Goal: Task Accomplishment & Management: Manage account settings

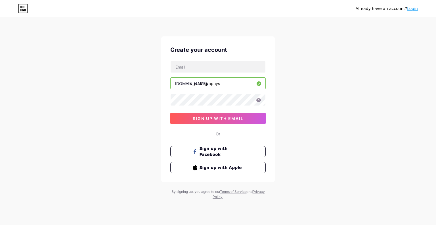
click at [253, 185] on div "Create your account [DOMAIN_NAME]/ drphotographys 0cAFcWeA6wsHCBJRpDOkHwyKM6DGA…" at bounding box center [218, 117] width 114 height 163
click at [219, 133] on div "Or" at bounding box center [218, 134] width 5 height 6
click at [412, 7] on link "Login" at bounding box center [412, 8] width 11 height 5
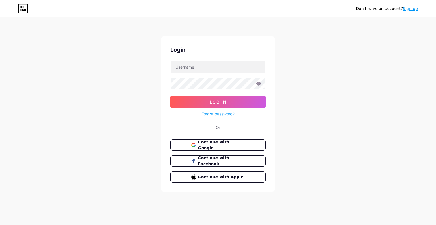
click at [242, 141] on span "Continue with Google" at bounding box center [221, 145] width 47 height 12
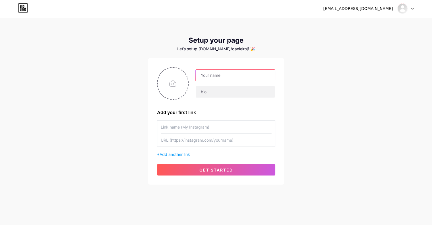
click at [206, 74] on input "text" at bounding box center [235, 75] width 79 height 11
type input "DR Photographys"
type input "drphotographys"
paste input "[URL][DOMAIN_NAME]"
type input "[URL][DOMAIN_NAME]"
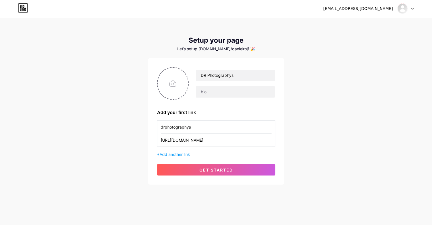
click at [214, 168] on span "get started" at bounding box center [216, 169] width 34 height 5
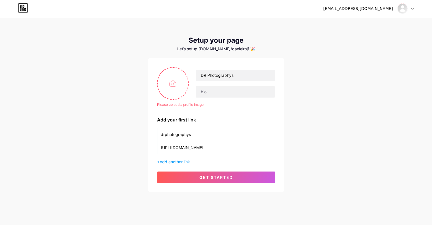
click at [178, 85] on input "file" at bounding box center [173, 84] width 31 height 32
type input "C:\fakepath\15620-NQG7XO.png"
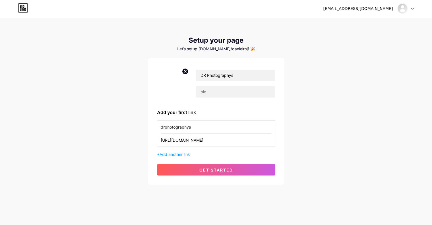
click at [186, 74] on circle at bounding box center [185, 71] width 6 height 6
click at [181, 81] on input "file" at bounding box center [173, 84] width 31 height 32
type input "C:\fakepath\15620-NQG7XO.jpg"
click at [229, 173] on button "get started" at bounding box center [216, 169] width 118 height 11
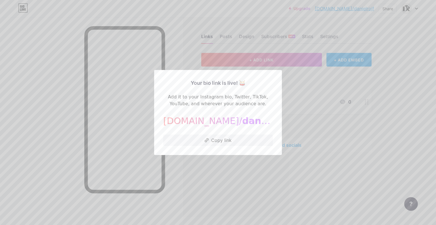
click at [292, 128] on div at bounding box center [218, 112] width 436 height 225
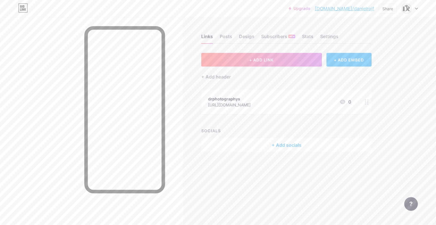
click at [325, 36] on div "Settings" at bounding box center [329, 38] width 18 height 10
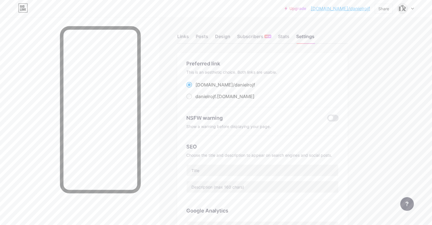
click at [255, 83] on span "danielrojf" at bounding box center [245, 85] width 20 height 6
click at [199, 88] on input "[DOMAIN_NAME]/ danielrojf" at bounding box center [197, 90] width 4 height 4
click at [278, 72] on div "This is an aesthetic choice. Both links are usable." at bounding box center [262, 72] width 152 height 5
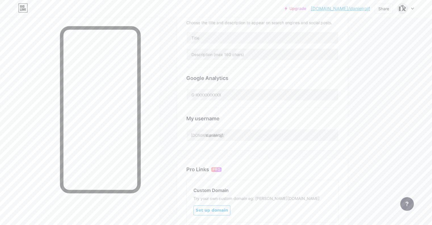
scroll to position [142, 0]
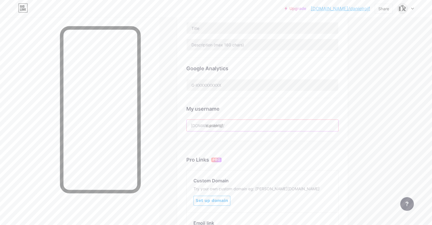
drag, startPoint x: 256, startPoint y: 121, endPoint x: 243, endPoint y: 127, distance: 13.5
click at [243, 127] on input "danielrojf" at bounding box center [263, 125] width 152 height 11
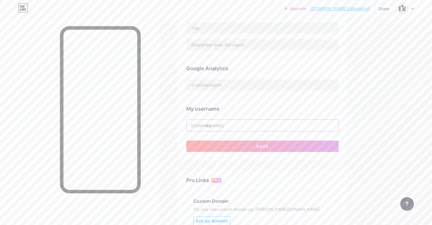
type input "d"
type input "drphotographys"
click at [269, 146] on span "Save" at bounding box center [262, 146] width 13 height 5
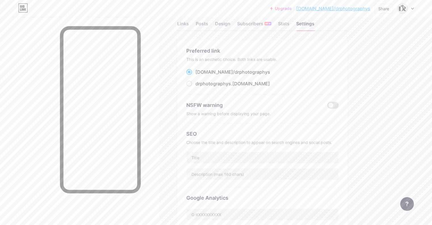
scroll to position [0, 0]
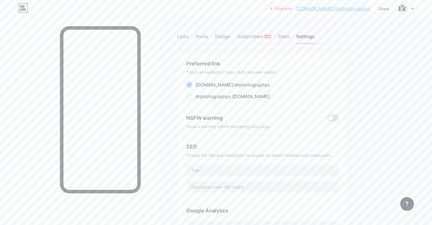
click at [258, 97] on div "drphotographys .[DOMAIN_NAME]" at bounding box center [232, 96] width 74 height 7
click at [199, 100] on input "drphotographys .[DOMAIN_NAME]" at bounding box center [197, 102] width 4 height 4
radio input "true"
click at [230, 37] on div "Design" at bounding box center [222, 38] width 15 height 10
click at [208, 37] on div "Posts" at bounding box center [202, 38] width 12 height 10
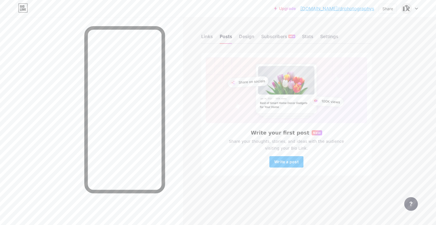
click at [287, 160] on span "Write a post" at bounding box center [286, 161] width 24 height 5
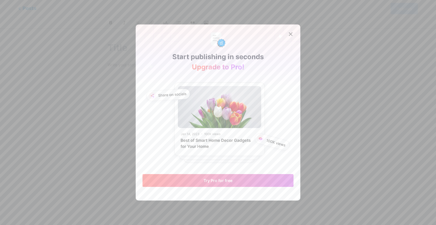
click at [239, 179] on button "Try Pro for free" at bounding box center [218, 180] width 151 height 13
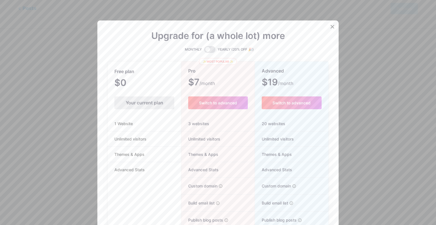
click at [157, 103] on div "Your current plan" at bounding box center [144, 102] width 60 height 13
click at [331, 24] on div at bounding box center [332, 27] width 10 height 10
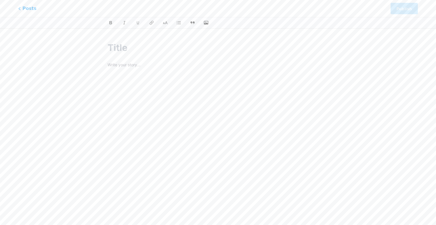
click at [188, 85] on div at bounding box center [218, 132] width 221 height 142
click at [205, 26] on div at bounding box center [218, 22] width 436 height 11
click at [206, 20] on icon "button" at bounding box center [206, 22] width 5 height 5
click at [0, 0] on input "file" at bounding box center [0, 0] width 0 height 0
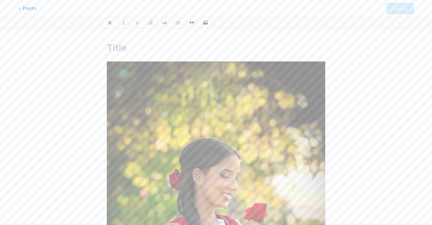
click at [134, 64] on img at bounding box center [216, 206] width 218 height 291
click at [124, 48] on input "text" at bounding box center [216, 48] width 218 height 14
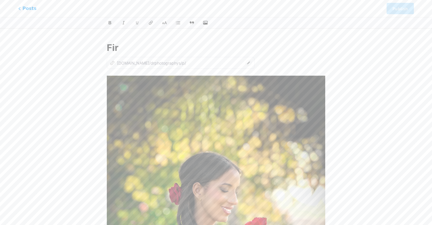
type input "Firs"
type input "fir"
type input "First"
type input "first"
type input "First photo"
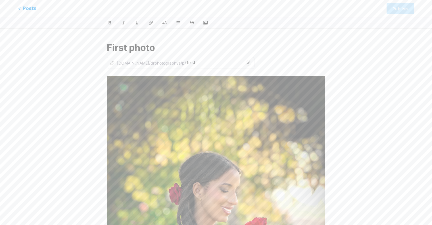
type input "first-photo"
drag, startPoint x: 155, startPoint y: 47, endPoint x: 132, endPoint y: 50, distance: 23.5
click at [132, 50] on input "First photo" at bounding box center [216, 48] width 218 height 14
type input "First session"
type input "first-session"
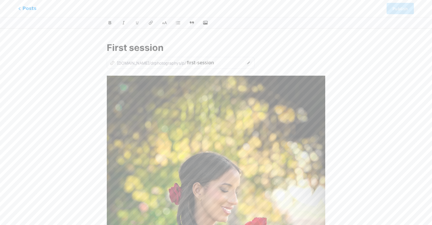
type input "First session"
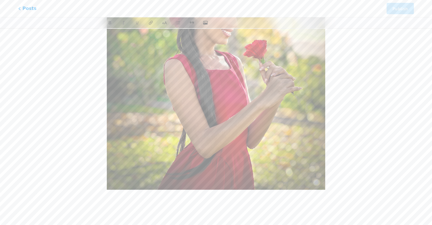
scroll to position [179, 0]
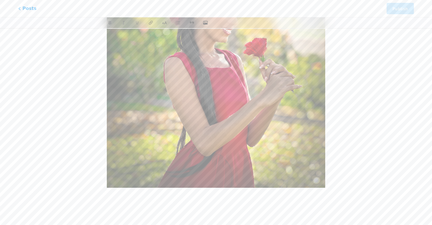
click at [25, 7] on span "Posts" at bounding box center [27, 8] width 18 height 7
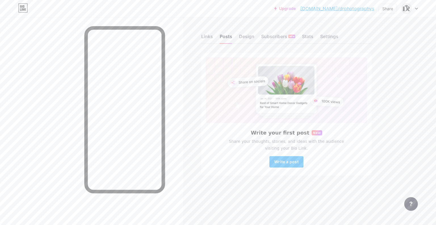
click at [243, 37] on div "Design" at bounding box center [246, 38] width 15 height 10
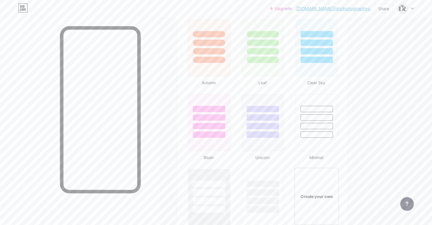
scroll to position [539, 0]
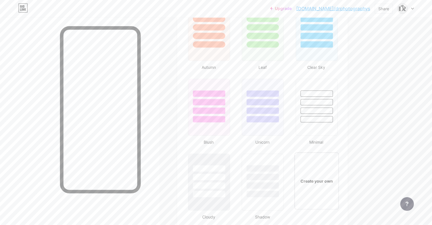
click at [339, 174] on div "Create your own" at bounding box center [316, 180] width 44 height 57
click at [338, 184] on div "Create your own" at bounding box center [315, 180] width 43 height 57
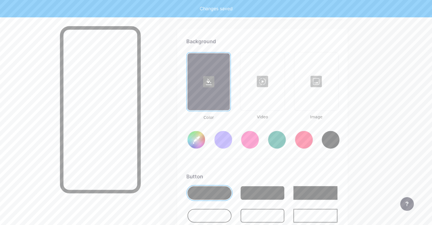
type input "#ffffff"
type input "#000000"
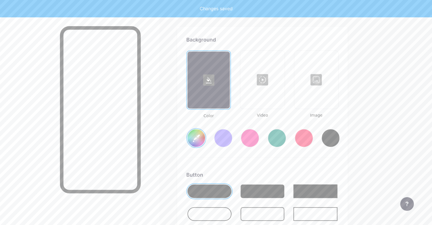
scroll to position [752, 0]
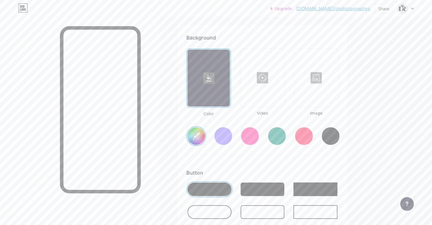
click at [270, 210] on div at bounding box center [263, 212] width 44 height 14
click at [285, 192] on div at bounding box center [263, 189] width 44 height 14
click at [232, 135] on div at bounding box center [223, 136] width 18 height 18
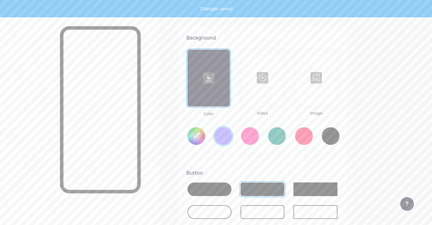
click at [340, 132] on div at bounding box center [330, 136] width 18 height 18
type input "#000000"
click at [338, 69] on div at bounding box center [316, 77] width 43 height 57
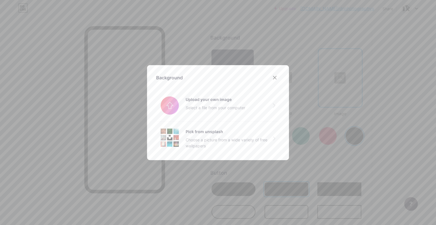
click at [218, 105] on input "file" at bounding box center [218, 105] width 124 height 32
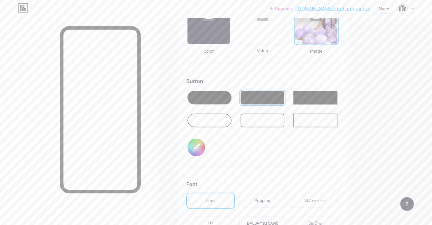
scroll to position [780, 0]
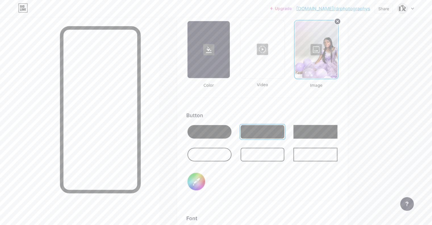
click at [337, 49] on div at bounding box center [316, 49] width 42 height 57
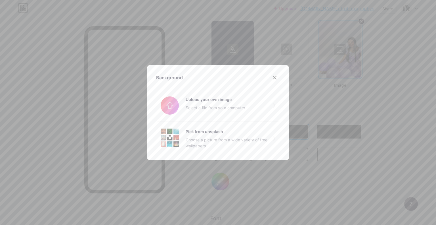
click at [193, 105] on input "file" at bounding box center [218, 105] width 124 height 32
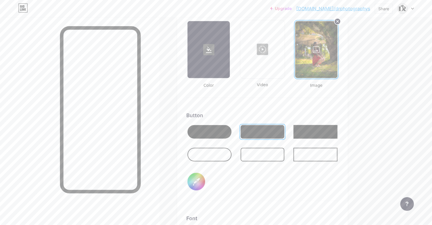
click at [337, 46] on div at bounding box center [316, 49] width 42 height 57
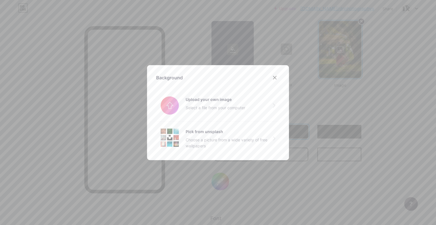
click at [273, 75] on icon at bounding box center [275, 77] width 5 height 5
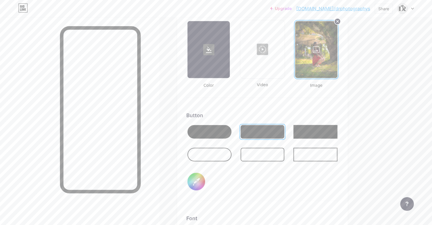
click at [159, 147] on div at bounding box center [79, 129] width 159 height 225
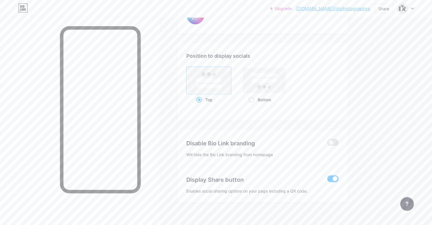
scroll to position [1072, 0]
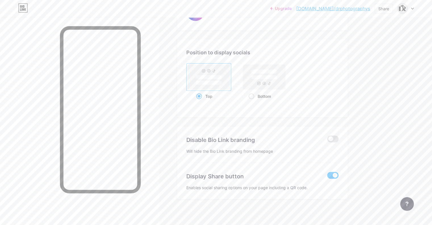
click at [282, 84] on rect at bounding box center [264, 76] width 42 height 25
click at [252, 101] on input "Bottom" at bounding box center [250, 103] width 4 height 4
radio input "true"
click at [221, 91] on div "Top" at bounding box center [208, 96] width 25 height 11
click at [200, 101] on input "Top" at bounding box center [198, 103] width 4 height 4
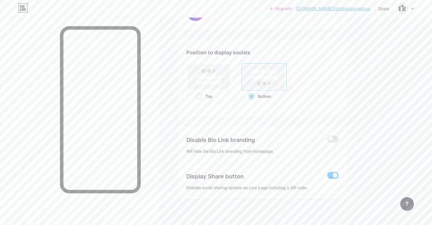
radio input "true"
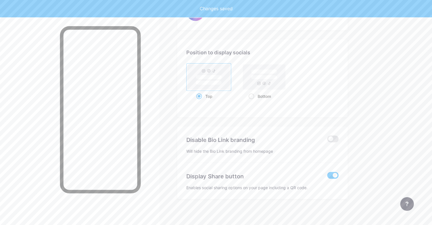
click at [159, 124] on div at bounding box center [79, 129] width 159 height 225
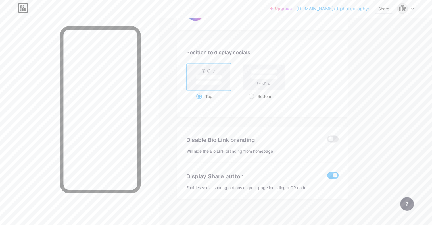
click at [338, 174] on span at bounding box center [332, 175] width 11 height 7
click at [327, 176] on input "checkbox" at bounding box center [327, 176] width 0 height 0
click at [338, 174] on span at bounding box center [332, 175] width 11 height 7
click at [327, 176] on input "checkbox" at bounding box center [327, 176] width 0 height 0
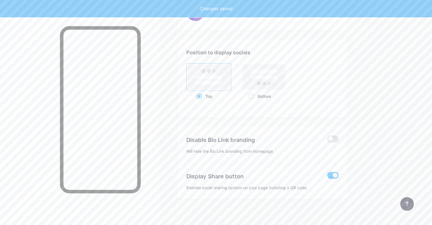
click at [338, 139] on span at bounding box center [332, 138] width 11 height 7
click at [327, 140] on input "checkbox" at bounding box center [327, 140] width 0 height 0
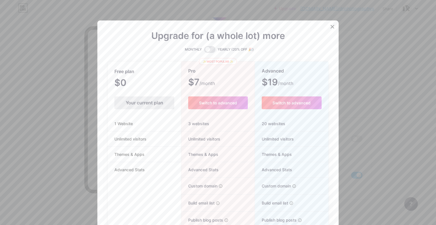
click at [330, 27] on icon at bounding box center [332, 26] width 5 height 5
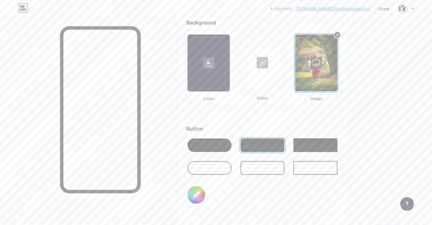
scroll to position [788, 0]
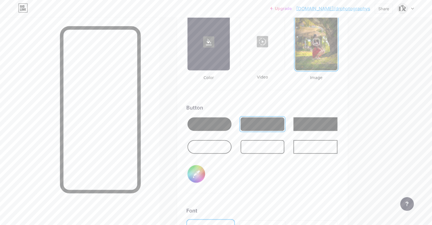
click at [285, 143] on div at bounding box center [263, 147] width 44 height 14
click at [284, 123] on div at bounding box center [263, 124] width 44 height 14
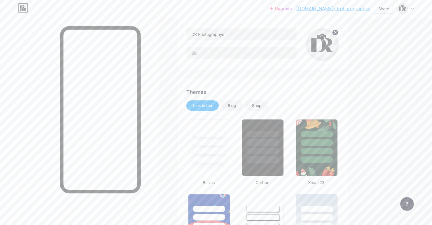
scroll to position [21, 0]
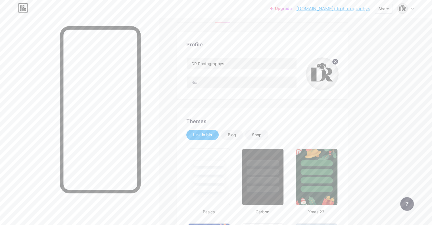
click at [243, 132] on div "Blog" at bounding box center [232, 134] width 22 height 10
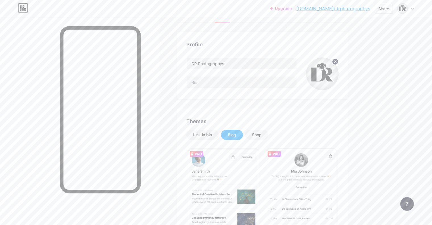
click at [262, 132] on div "Shop" at bounding box center [257, 135] width 10 height 6
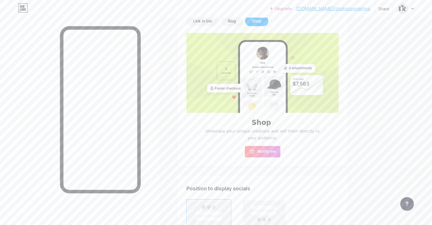
scroll to position [78, 0]
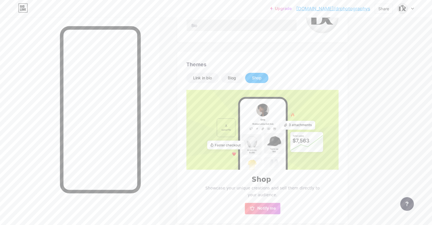
click at [243, 74] on div "Blog" at bounding box center [232, 78] width 22 height 10
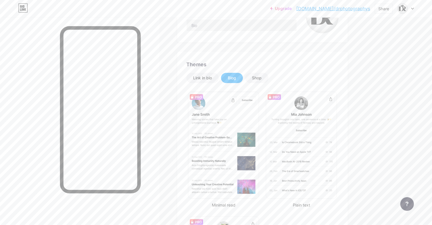
scroll to position [0, 0]
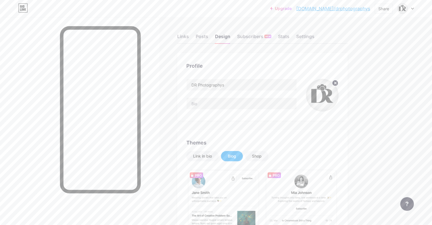
click at [208, 37] on div "Posts" at bounding box center [202, 38] width 12 height 10
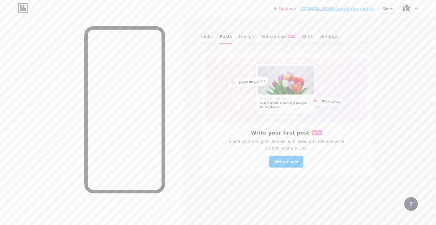
click at [203, 35] on div "Links" at bounding box center [207, 38] width 12 height 10
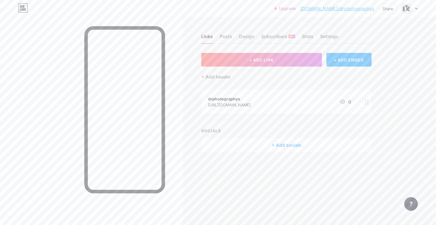
click at [302, 105] on div "drphotographys [URL][DOMAIN_NAME] 0" at bounding box center [279, 101] width 143 height 13
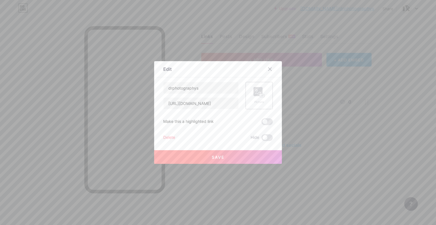
click at [254, 91] on rect at bounding box center [258, 91] width 9 height 9
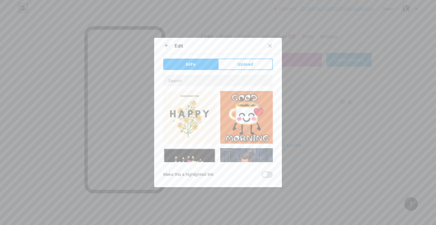
click at [230, 64] on button "Upload" at bounding box center [245, 63] width 55 height 11
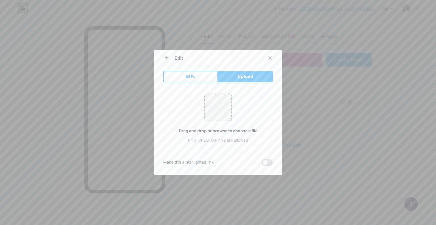
click at [218, 110] on input "file" at bounding box center [218, 107] width 27 height 27
type input "C:\fakepath\instagram_2111463.png"
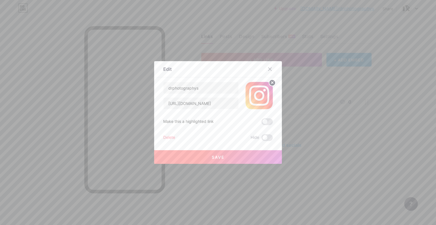
click at [225, 154] on button "Save" at bounding box center [218, 157] width 128 height 14
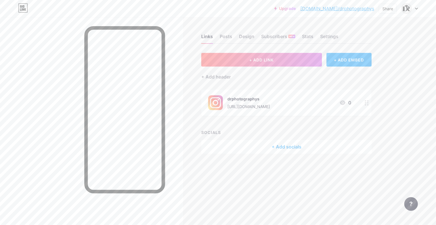
click at [324, 35] on div "Settings" at bounding box center [329, 38] width 18 height 10
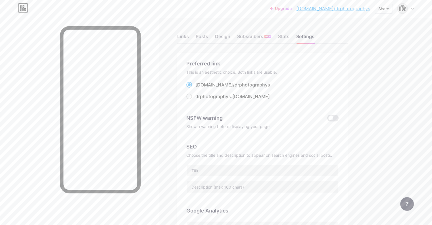
click at [230, 37] on div "Design" at bounding box center [222, 38] width 15 height 10
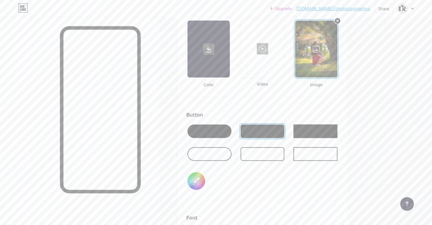
scroll to position [795, 0]
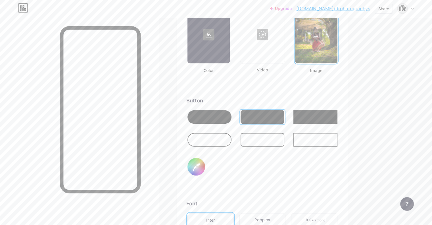
click at [205, 161] on input "#000000" at bounding box center [196, 167] width 18 height 18
type input "#855757"
type input "#ffffff"
type input "#8a5c5c"
type input "#ffffff"
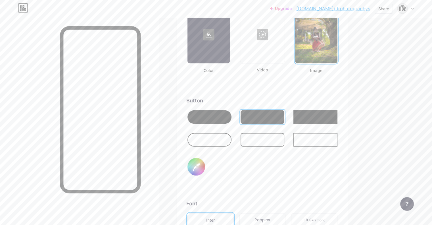
type input "#8c5f5f"
type input "#ffffff"
type input "#916969"
type input "#ffffff"
type input "#9a7474"
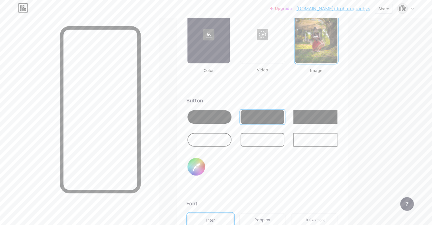
type input "#ffffff"
type input "#a48484"
type input "#ffffff"
type input "#b19595"
type input "#ffffff"
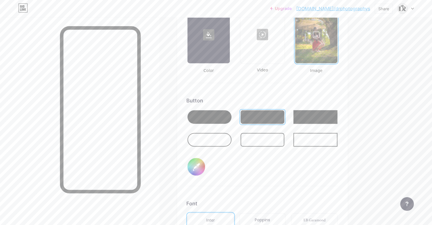
type input "#beacac"
type input "#ffffff"
type input "#ccc2c2"
type input "#ffffff"
type input "#dbdbdb"
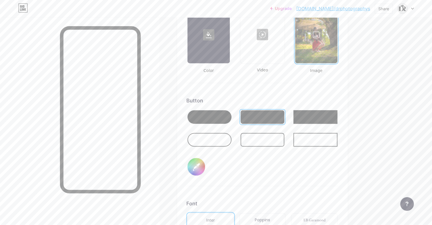
type input "#ffffff"
type input "#e8e8e8"
type input "#ffffff"
type input "#f5f5f5"
type input "#ffffff"
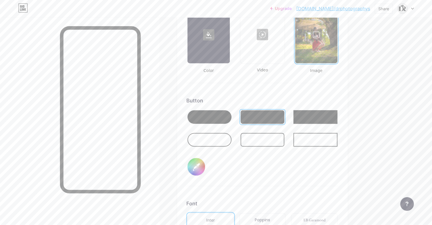
type input "#ffffff"
click at [256, 168] on div "Button #ffffff" at bounding box center [262, 141] width 152 height 89
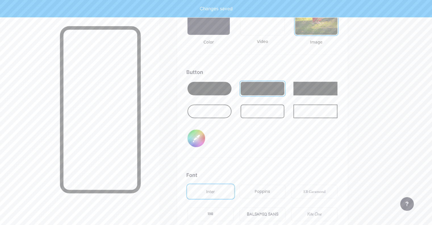
click at [205, 131] on input "#ffffff" at bounding box center [196, 138] width 18 height 18
click at [278, 138] on div "Button #ffffff" at bounding box center [262, 112] width 152 height 89
type input "#ffffff"
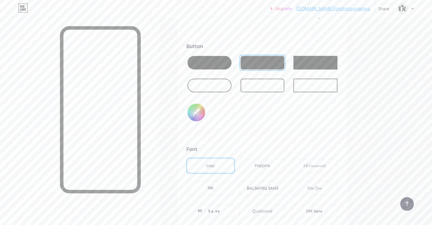
scroll to position [880, 0]
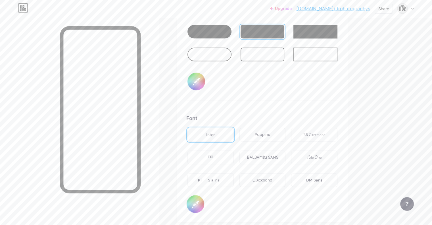
click at [205, 76] on input "#ffffff" at bounding box center [196, 81] width 18 height 18
type input "#cbc3c3"
type input "#ffffff"
type input "#cdc6c6"
type input "#ffffff"
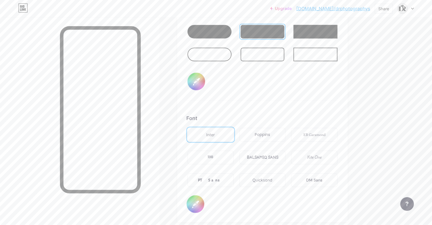
type input "#cfc9c9"
type input "#ffffff"
type input "#d0cdcd"
type input "#ffffff"
type input "#cfcece"
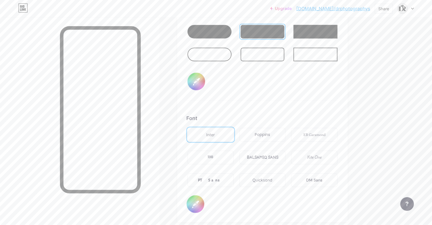
type input "#ffffff"
type input "#d1d1d1"
type input "#ffffff"
type input "#d4d4d4"
type input "#ffffff"
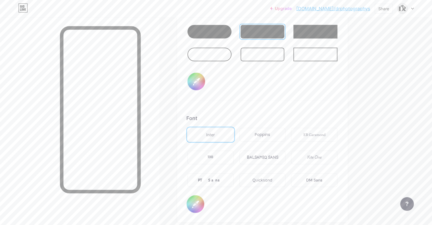
type input "#d6d6d6"
type input "#ffffff"
type input "#d9d9d9"
type input "#ffffff"
type input "#dbdbdb"
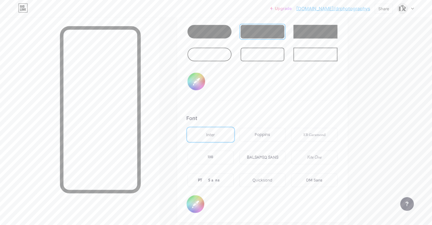
type input "#ffffff"
type input "#dedede"
type input "#ffffff"
type input "#e0e0e0"
type input "#ffffff"
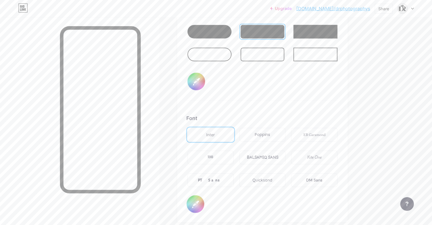
type input "#e3e3e3"
type input "#ffffff"
type input "#e6e6e6"
type input "#ffffff"
type input "#e8e8e8"
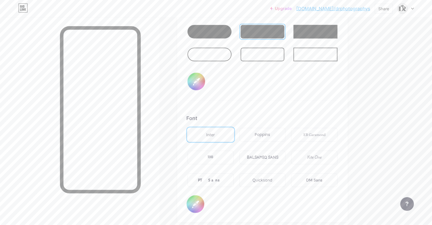
type input "#ffffff"
type input "#ebebeb"
type input "#ffffff"
type input "#ededed"
type input "#ffffff"
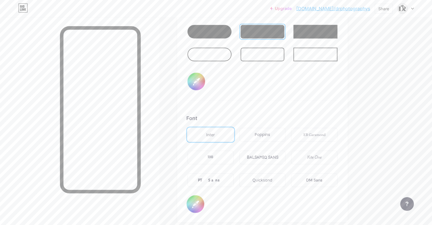
type input "#f0f0f0"
type input "#ffffff"
type input "#f2f2f2"
type input "#ffffff"
type input "#f5f5f5"
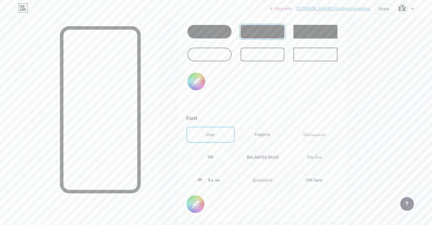
type input "#ffffff"
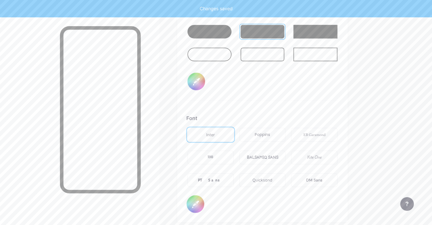
type input "#f7f7f7"
type input "#ffffff"
type input "#f5f5f5"
type input "#ffffff"
type input "#f2f2f2"
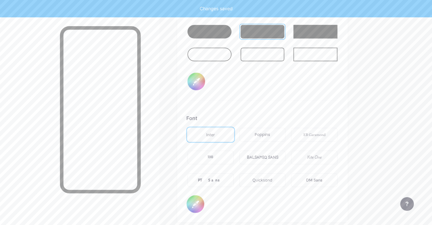
type input "#ffffff"
type input "#f0f0f0"
type input "#ffffff"
type input "#ededed"
type input "#ffffff"
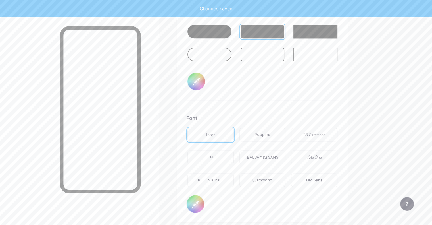
type input "#ebebeb"
type input "#ffffff"
type input "#e8e8e8"
type input "#ffffff"
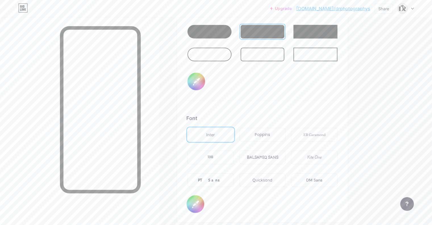
type input "#ebebeb"
type input "#ffffff"
type input "#ededed"
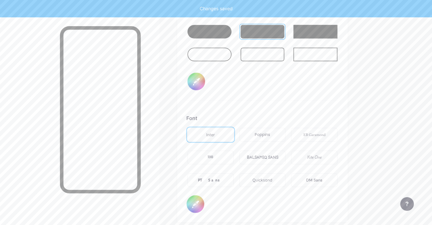
type input "#ffffff"
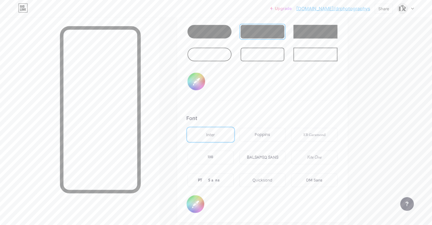
type input "#ededed"
click at [306, 99] on div "Background Color Video Image Button #ededed Font Inter Poppins EB Garamond TEKO…" at bounding box center [262, 58] width 152 height 307
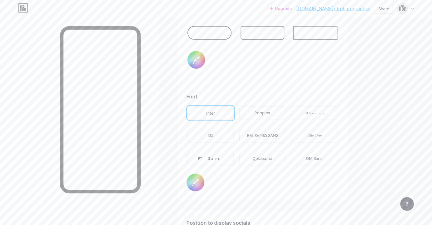
scroll to position [937, 0]
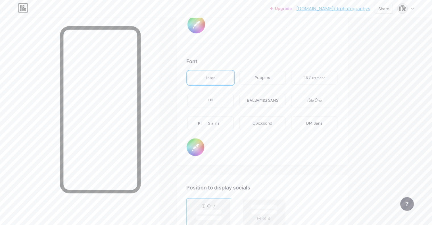
click at [234, 117] on div "PT Sans" at bounding box center [210, 123] width 46 height 14
click at [270, 77] on div "Poppins" at bounding box center [262, 78] width 15 height 6
click at [234, 76] on div "Inter" at bounding box center [210, 78] width 46 height 14
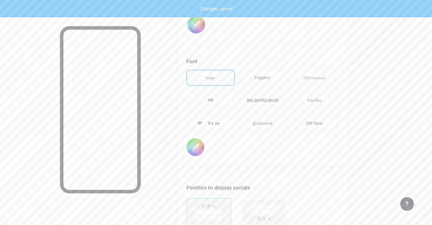
click at [234, 97] on div "TEKO" at bounding box center [210, 100] width 46 height 14
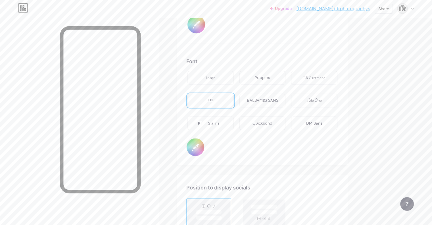
click at [337, 121] on div "DM Sans" at bounding box center [314, 123] width 46 height 14
click at [234, 79] on div "Inter" at bounding box center [210, 78] width 46 height 14
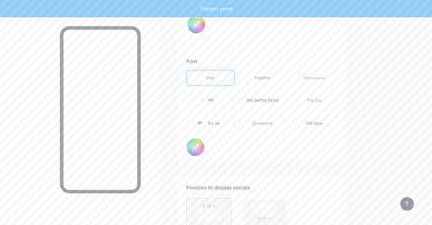
type input "#ffffff"
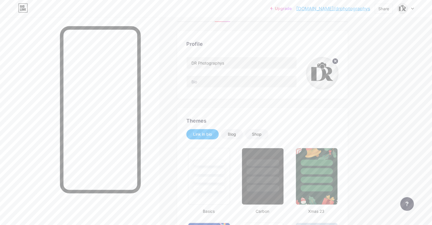
scroll to position [0, 0]
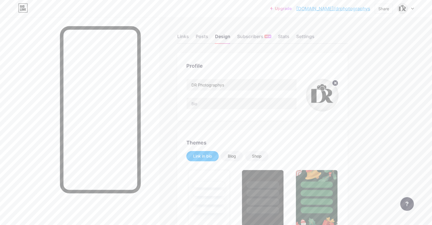
click at [289, 37] on div "Stats" at bounding box center [283, 38] width 11 height 10
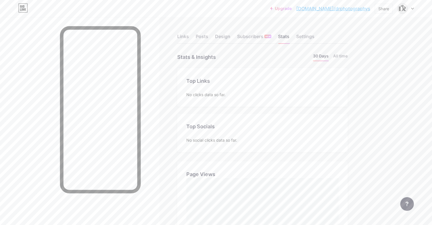
scroll to position [225, 432]
click at [230, 36] on div "Design" at bounding box center [222, 38] width 15 height 10
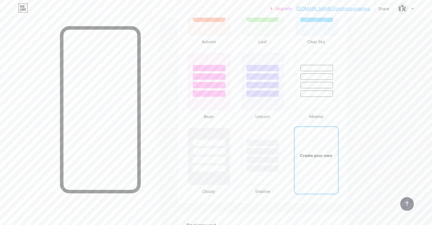
type input "#ededed"
type input "#ffffff"
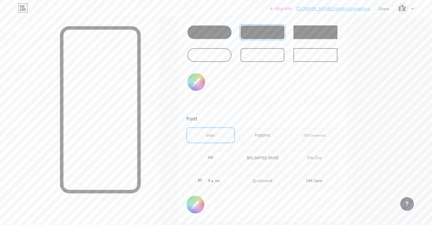
scroll to position [891, 0]
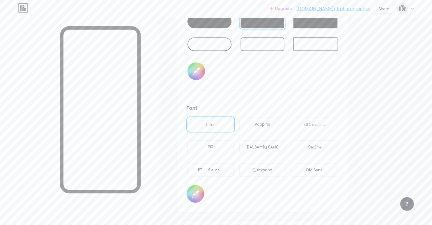
click at [217, 79] on div "Button #ededed" at bounding box center [262, 45] width 152 height 89
click at [205, 72] on input "#ededed" at bounding box center [196, 71] width 18 height 18
click at [209, 81] on div "Background Color Video Image Button #ededed Font Inter Poppins EB Garamond TEKO…" at bounding box center [262, 48] width 170 height 325
click at [205, 74] on input "#ededed" at bounding box center [196, 71] width 18 height 18
click at [211, 80] on div "Button #ededed" at bounding box center [262, 45] width 152 height 89
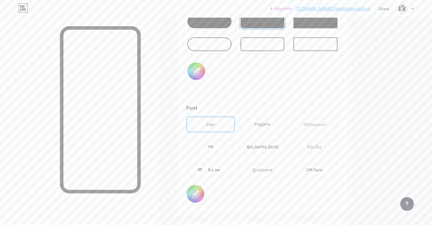
click at [205, 72] on input "#ededed" at bounding box center [196, 71] width 18 height 18
type input "#f5f5f5"
type input "#ffffff"
type input "#f7f7f7"
type input "#ffffff"
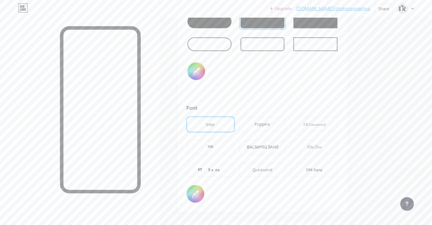
type input "#f8f7f7"
type input "#ffffff"
type input "#fafafa"
type input "#ffffff"
type input "#fcfcfc"
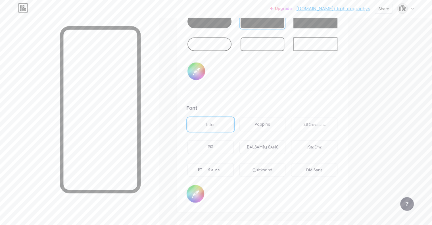
type input "#ffffff"
type input "#fafafa"
type input "#ffffff"
type input "#f7f7f7"
type input "#ffffff"
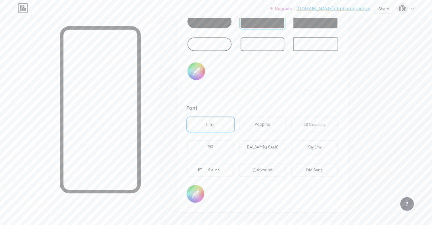
type input "#f5f5f5"
type input "#ffffff"
type input "#f2f2f2"
type input "#ffffff"
type input "#f0f0f0"
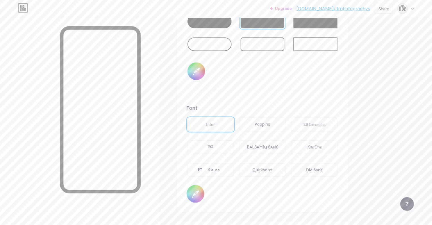
type input "#ffffff"
type input "#f0f0f0"
click at [203, 65] on div "Background Color Video Image Button #f0f0f0 Font Inter Poppins EB Garamond TEKO…" at bounding box center [262, 48] width 170 height 325
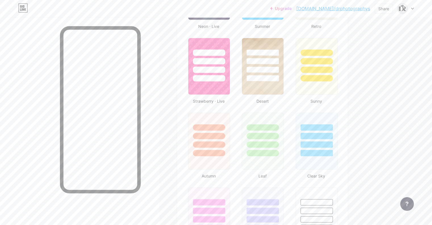
scroll to position [15, 0]
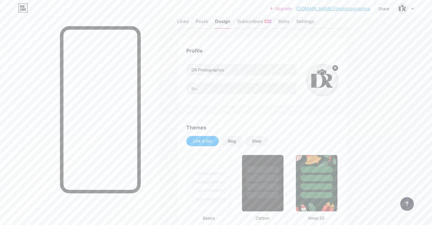
drag, startPoint x: 409, startPoint y: 107, endPoint x: 368, endPoint y: 9, distance: 106.3
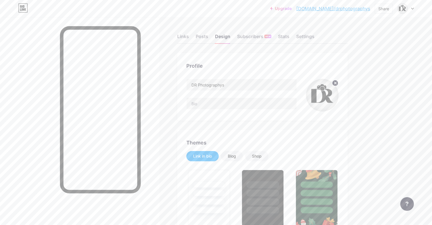
click at [366, 8] on link "[DOMAIN_NAME]/drphotographys" at bounding box center [333, 8] width 74 height 7
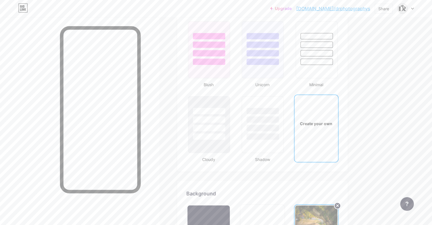
scroll to position [738, 0]
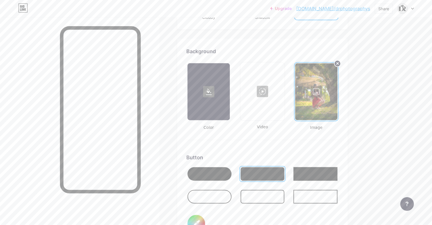
click at [231, 176] on div at bounding box center [209, 174] width 44 height 14
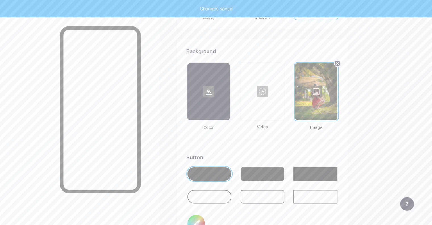
type input "#ffffff"
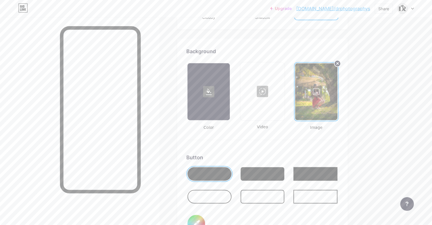
click at [355, 9] on link "[DOMAIN_NAME]/drphotographys" at bounding box center [333, 8] width 74 height 7
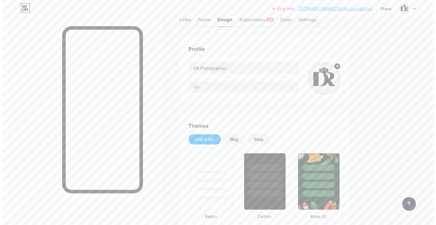
scroll to position [0, 0]
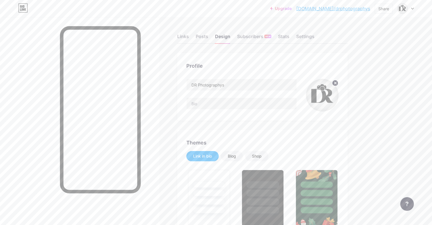
click at [208, 36] on div "Posts" at bounding box center [202, 38] width 12 height 10
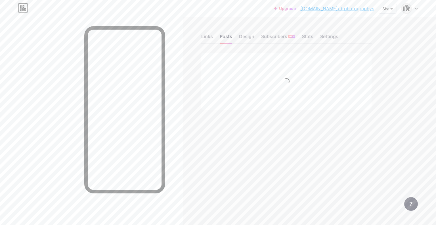
click at [204, 38] on div "Links" at bounding box center [207, 38] width 12 height 10
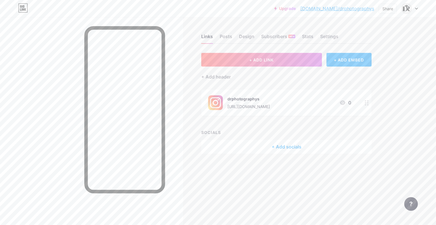
click at [254, 58] on span "+ ADD LINK" at bounding box center [261, 59] width 24 height 5
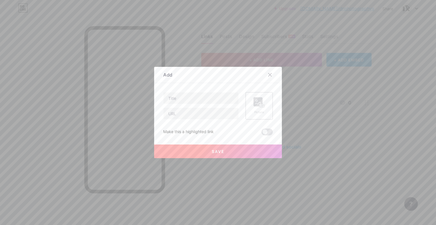
click at [268, 106] on div "Picture" at bounding box center [259, 105] width 27 height 27
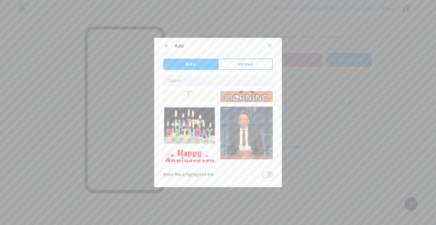
scroll to position [85, 0]
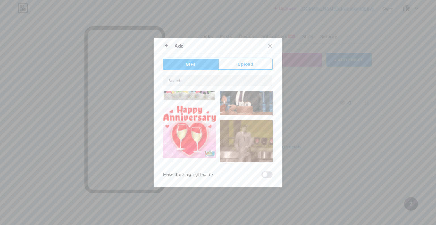
click at [268, 46] on icon at bounding box center [270, 45] width 5 height 5
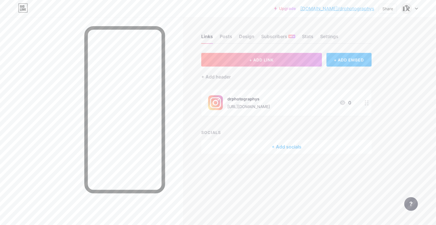
click at [328, 55] on div "+ ADD EMBED" at bounding box center [349, 60] width 45 height 14
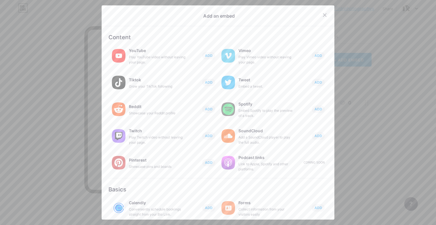
click at [202, 83] on button "ADD" at bounding box center [208, 82] width 13 height 7
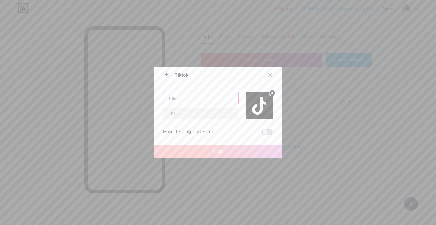
click at [214, 101] on input "text" at bounding box center [201, 97] width 75 height 11
type input "danielrimora"
paste input "[URL][DOMAIN_NAME]"
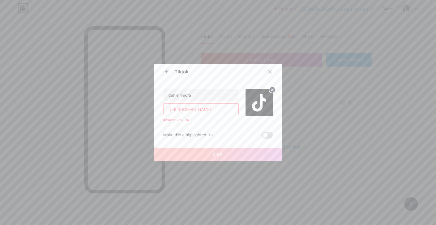
click at [201, 108] on input "[URL][DOMAIN_NAME]" at bounding box center [201, 108] width 75 height 11
drag, startPoint x: 173, startPoint y: 110, endPoint x: 168, endPoint y: 111, distance: 4.6
click at [168, 111] on input "[URL][DOMAIN_NAME]" at bounding box center [201, 108] width 75 height 11
click at [179, 110] on input "[URL][DOMAIN_NAME]" at bounding box center [201, 108] width 75 height 11
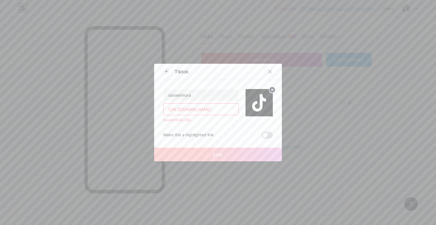
click at [179, 110] on input "[URL][DOMAIN_NAME]" at bounding box center [201, 108] width 75 height 11
drag, startPoint x: 180, startPoint y: 110, endPoint x: 137, endPoint y: 113, distance: 43.3
click at [137, 113] on div "Tiktok danielrimora [URL][DOMAIN_NAME] Invalid tiktok URL. Make this a highligh…" at bounding box center [218, 112] width 436 height 225
click at [241, 104] on div at bounding box center [256, 102] width 34 height 27
drag, startPoint x: 193, startPoint y: 108, endPoint x: 197, endPoint y: 109, distance: 3.6
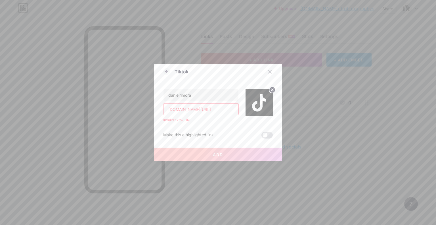
click at [197, 109] on input "[DOMAIN_NAME][URL]" at bounding box center [201, 108] width 75 height 11
click at [202, 109] on input "[DOMAIN_NAME][URL]" at bounding box center [201, 108] width 75 height 11
type input "[DOMAIN_NAME][URL]"
click at [225, 151] on button "Add" at bounding box center [218, 154] width 128 height 14
click at [209, 98] on input "danielrimora" at bounding box center [201, 94] width 75 height 11
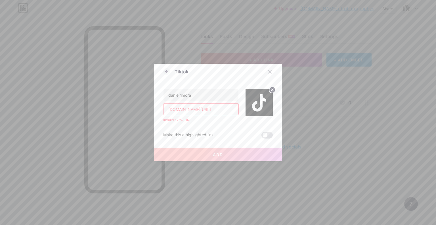
drag, startPoint x: 223, startPoint y: 110, endPoint x: 127, endPoint y: 106, distance: 95.5
click at [127, 106] on div "Tiktok danielrimora [DOMAIN_NAME][URL] Invalid tiktok URL. Make this a highligh…" at bounding box center [218, 112] width 436 height 225
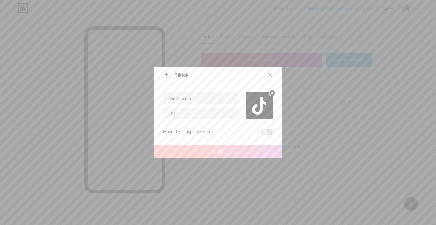
click at [246, 147] on button "Add" at bounding box center [218, 151] width 128 height 14
click at [269, 76] on icon at bounding box center [270, 74] width 3 height 3
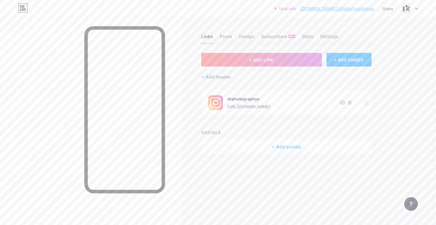
click at [302, 60] on button "+ ADD LINK" at bounding box center [261, 60] width 121 height 14
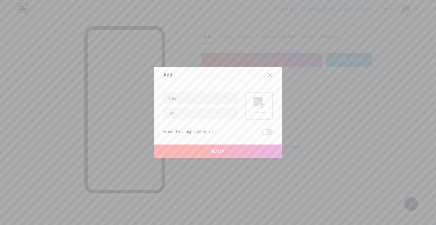
click at [268, 76] on icon at bounding box center [270, 74] width 5 height 5
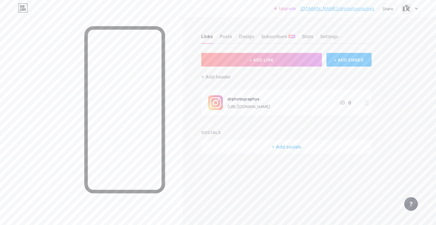
click at [271, 63] on button "+ ADD LINK" at bounding box center [261, 60] width 121 height 14
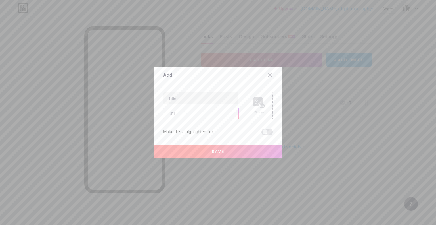
click at [211, 117] on input "text" at bounding box center [201, 113] width 75 height 11
paste input "[URL][DOMAIN_NAME]"
type input "[URL][DOMAIN_NAME]"
click at [212, 96] on input "text" at bounding box center [201, 97] width 75 height 11
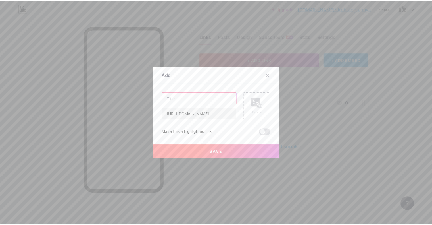
scroll to position [0, 0]
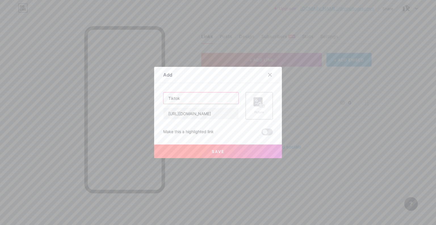
type input "Tiktok"
click at [254, 111] on div "Picture" at bounding box center [259, 112] width 11 height 4
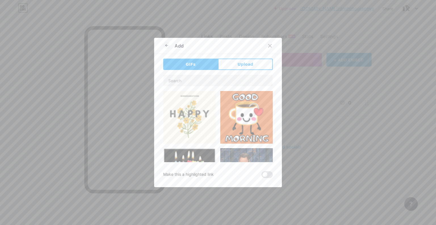
click at [253, 74] on div "GIFs Upload Content YouTube Play YouTube video without leaving your page. ADD V…" at bounding box center [218, 117] width 110 height 119
click at [252, 68] on button "Upload" at bounding box center [245, 63] width 55 height 11
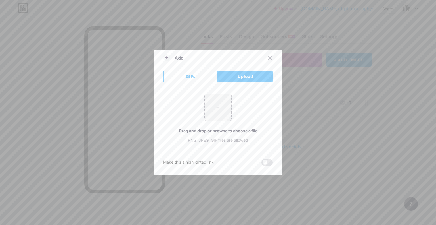
click at [220, 103] on input "file" at bounding box center [218, 107] width 27 height 27
type input "C:\fakepath\1691751368tiktok-symbol.png"
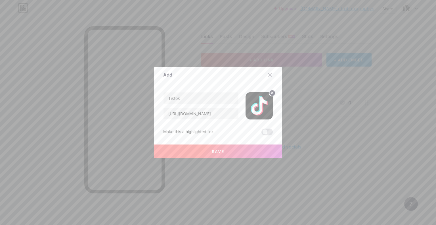
click at [234, 146] on button "Save" at bounding box center [218, 151] width 128 height 14
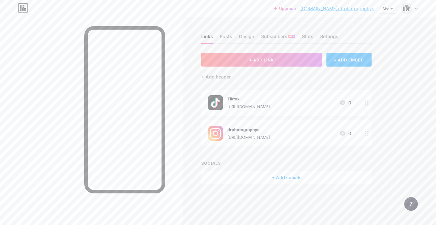
click at [235, 129] on div "drphotographys" at bounding box center [248, 129] width 43 height 6
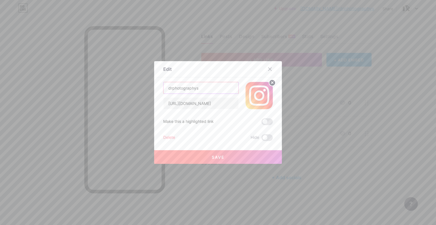
click at [166, 87] on input "drphotographys" at bounding box center [201, 87] width 75 height 11
type input "@drphotographys"
click at [190, 159] on button "Save" at bounding box center [218, 157] width 128 height 14
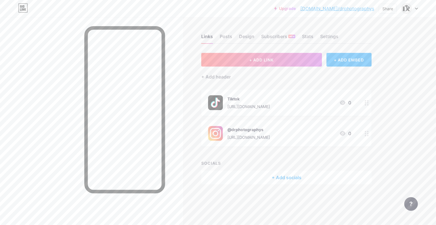
click at [270, 130] on div "@drphotographys" at bounding box center [248, 129] width 43 height 6
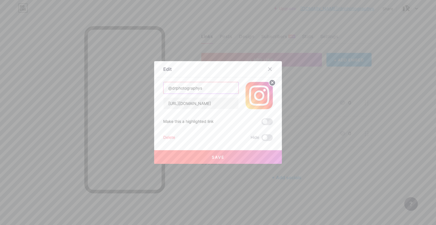
drag, startPoint x: 211, startPoint y: 91, endPoint x: 140, endPoint y: 95, distance: 71.4
click at [140, 95] on div "Edit Content YouTube Play YouTube video without leaving your page. ADD Vimeo Pl…" at bounding box center [218, 112] width 436 height 225
click at [237, 155] on button "Save" at bounding box center [218, 157] width 128 height 14
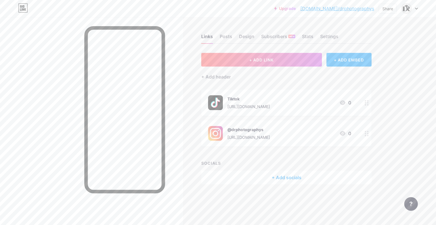
click at [270, 106] on div "[URL][DOMAIN_NAME]" at bounding box center [248, 106] width 43 height 6
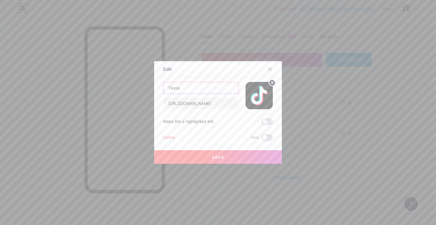
drag, startPoint x: 138, startPoint y: 90, endPoint x: 102, endPoint y: 92, distance: 35.5
click at [105, 91] on div "Edit Content YouTube Play YouTube video without leaving your page. ADD Vimeo Pl…" at bounding box center [218, 112] width 436 height 225
paste input "@drphotographys"
drag, startPoint x: 172, startPoint y: 86, endPoint x: 245, endPoint y: 87, distance: 72.4
click at [244, 87] on div "@drphotographys [URL][DOMAIN_NAME]" at bounding box center [218, 95] width 110 height 27
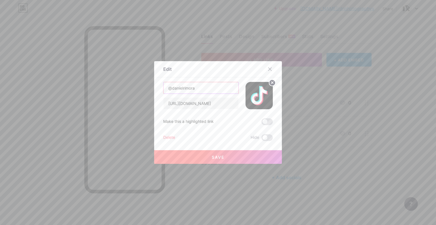
type input "@danielrimora"
click at [227, 158] on button "Save" at bounding box center [218, 157] width 128 height 14
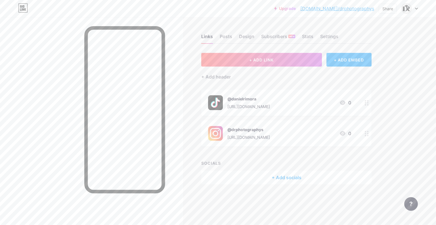
click at [350, 9] on link "[DOMAIN_NAME]/drphotographys" at bounding box center [337, 8] width 74 height 7
click at [343, 8] on link "[DOMAIN_NAME]/drphotographys" at bounding box center [337, 8] width 74 height 7
click at [331, 32] on div "Links Posts Design Subscribers NEW Stats Settings" at bounding box center [286, 34] width 170 height 20
click at [331, 34] on div "Settings" at bounding box center [329, 38] width 18 height 10
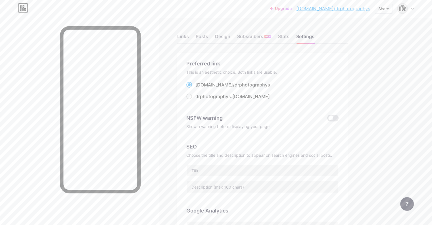
click at [266, 95] on div "drphotographys .[DOMAIN_NAME]" at bounding box center [232, 96] width 74 height 7
click at [199, 100] on input "drphotographys .[DOMAIN_NAME]" at bounding box center [197, 102] width 4 height 4
radio input "true"
click at [238, 99] on div "drphotographys .[DOMAIN_NAME]" at bounding box center [232, 96] width 74 height 7
click at [199, 100] on input "drphotographys .[DOMAIN_NAME]" at bounding box center [197, 102] width 4 height 4
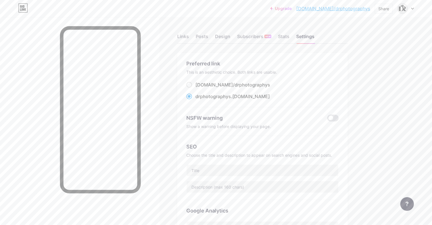
click at [231, 96] on span "drphotographys" at bounding box center [212, 96] width 35 height 6
click at [199, 100] on input "drphotographys .[DOMAIN_NAME]" at bounding box center [197, 102] width 4 height 4
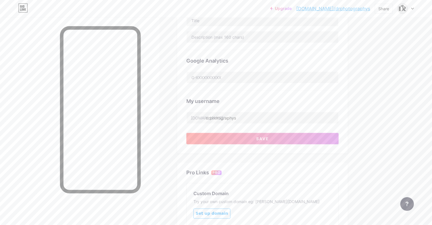
scroll to position [170, 0]
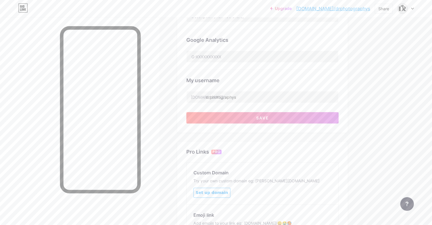
click at [288, 121] on button "Save" at bounding box center [262, 117] width 152 height 11
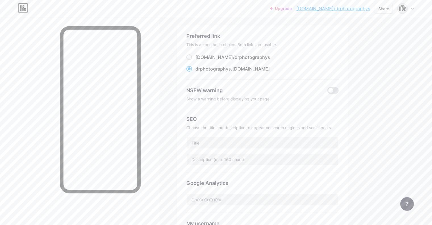
scroll to position [0, 0]
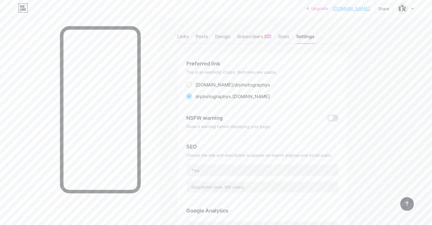
click at [358, 9] on link "[DOMAIN_NAME]" at bounding box center [351, 8] width 37 height 7
